Goal: Navigation & Orientation: Find specific page/section

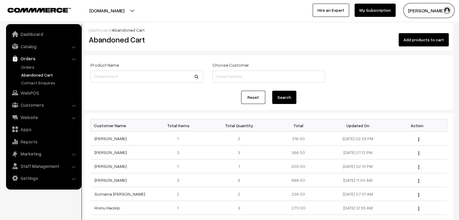
click at [48, 75] on link "Abandoned Cart" at bounding box center [50, 75] width 60 height 6
click at [34, 69] on link "Orders" at bounding box center [50, 67] width 60 height 6
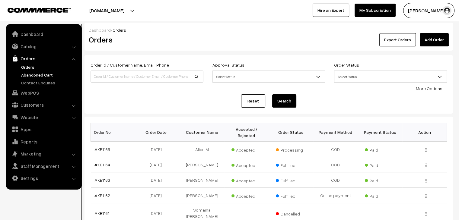
click at [25, 73] on link "Abandoned Cart" at bounding box center [50, 75] width 60 height 6
